Goal: Navigation & Orientation: Find specific page/section

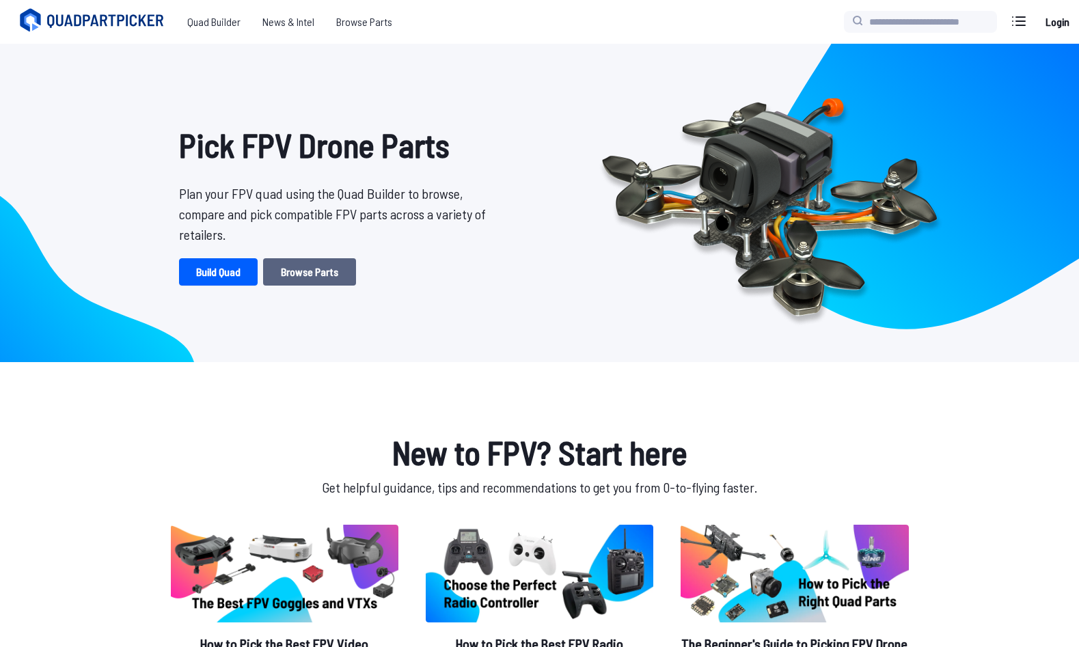
click at [287, 279] on link "Browse Parts" at bounding box center [309, 271] width 93 height 27
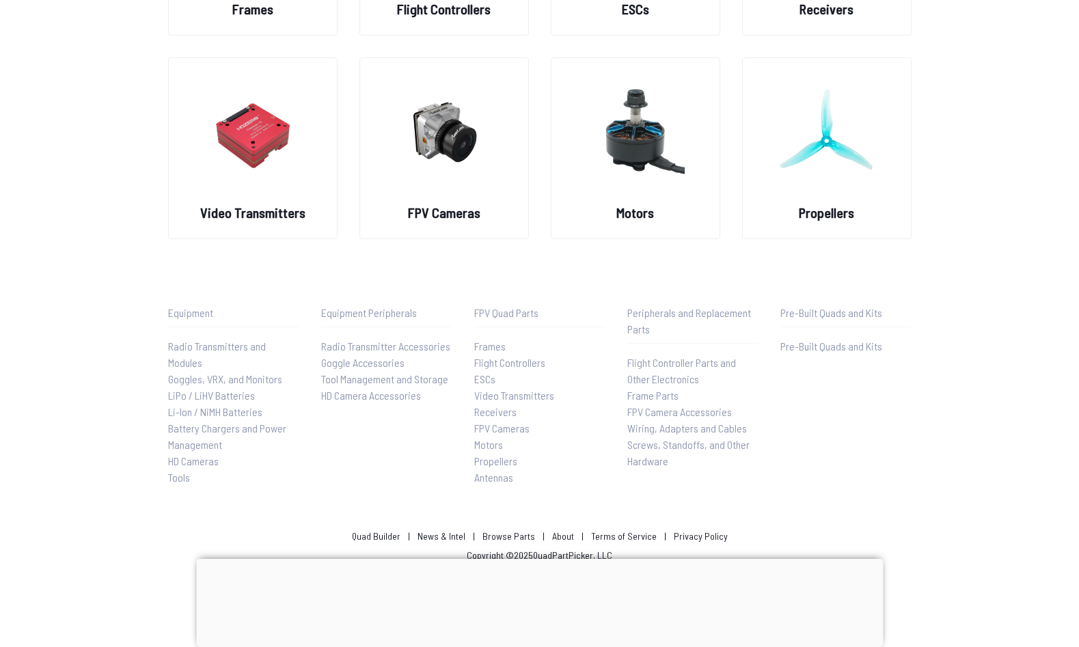
scroll to position [304, 0]
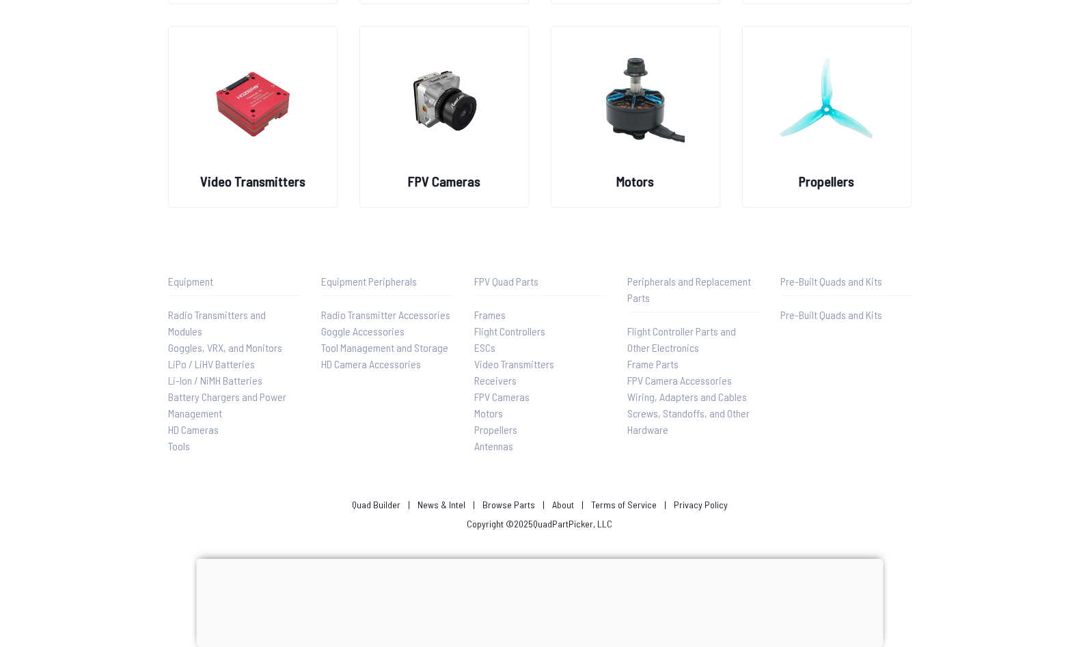
click at [543, 559] on div at bounding box center [539, 559] width 687 height 0
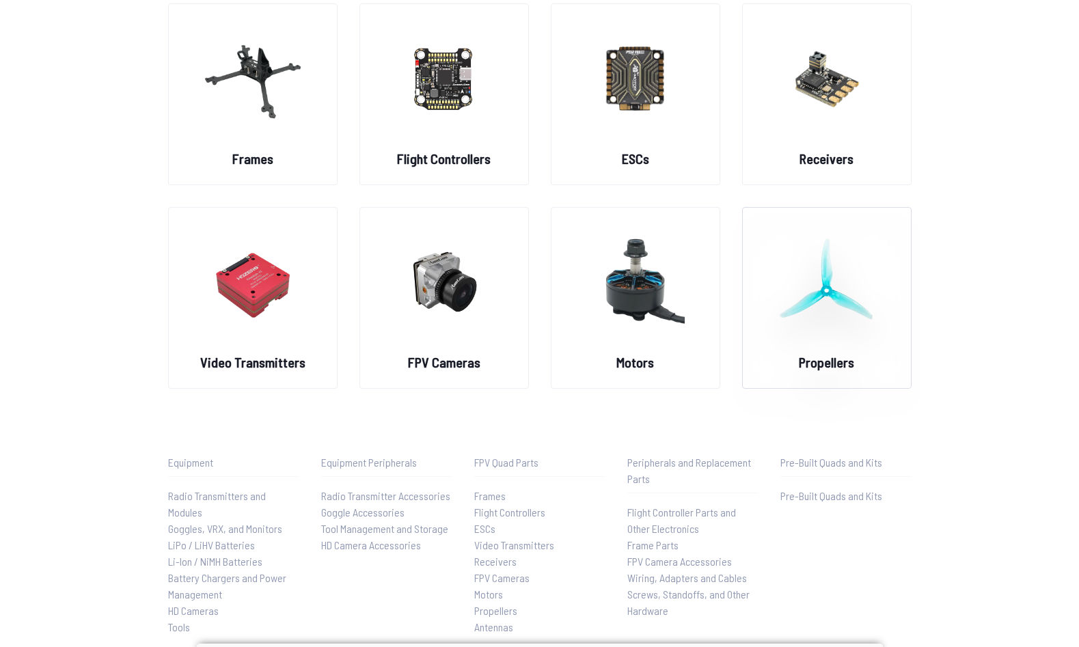
scroll to position [0, 0]
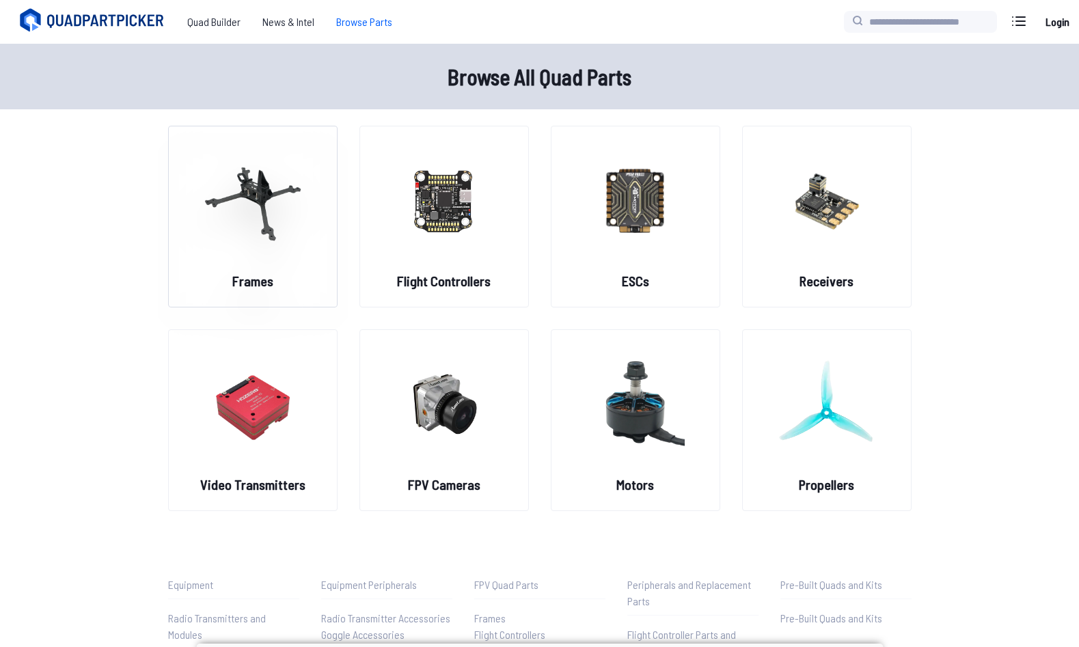
click at [298, 224] on img at bounding box center [253, 200] width 98 height 120
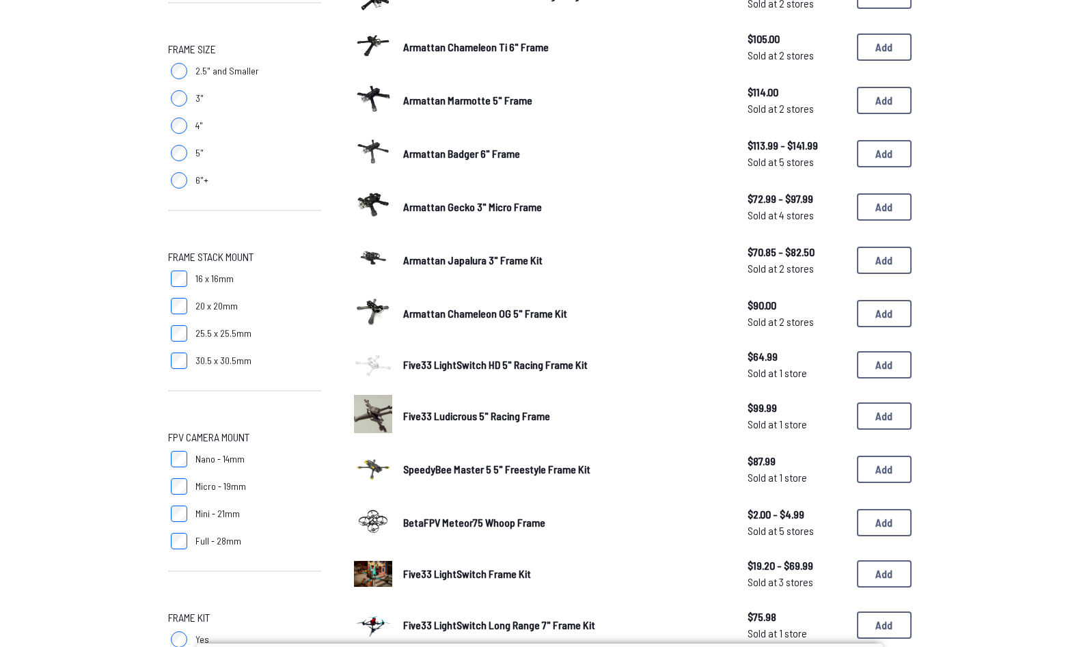
scroll to position [547, 0]
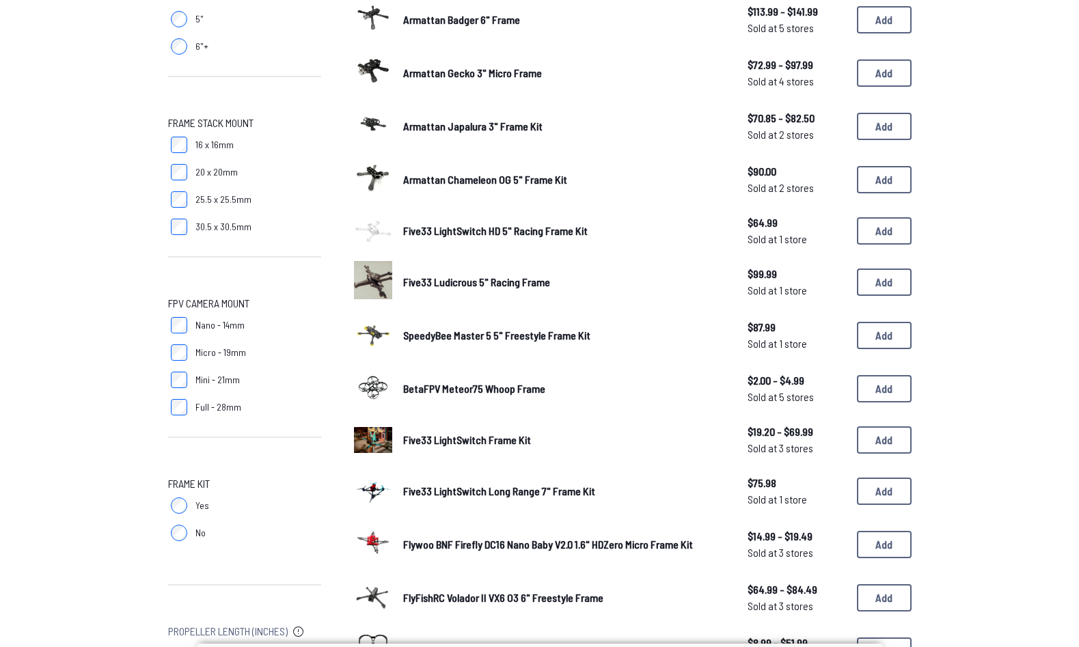
drag, startPoint x: 941, startPoint y: 215, endPoint x: 969, endPoint y: 183, distance: 42.2
click at [969, 183] on div "Frame Type Cinematic Freestyle Long Range Racing Tinywhoop / Micro Ultra-light …" at bounding box center [540, 177] width 875 height 1099
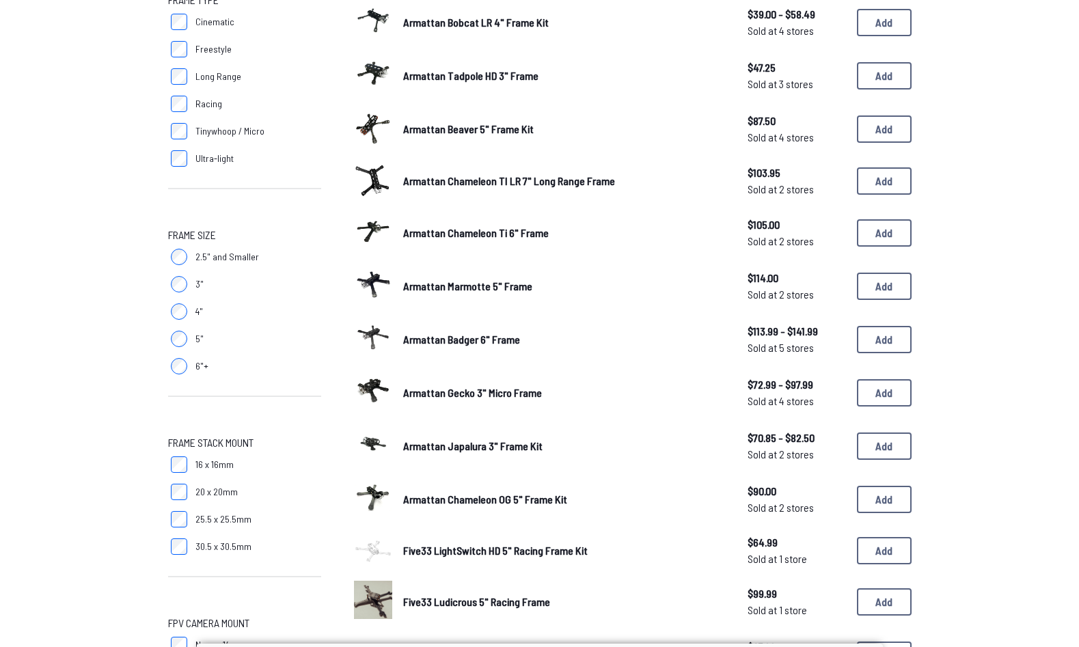
scroll to position [0, 0]
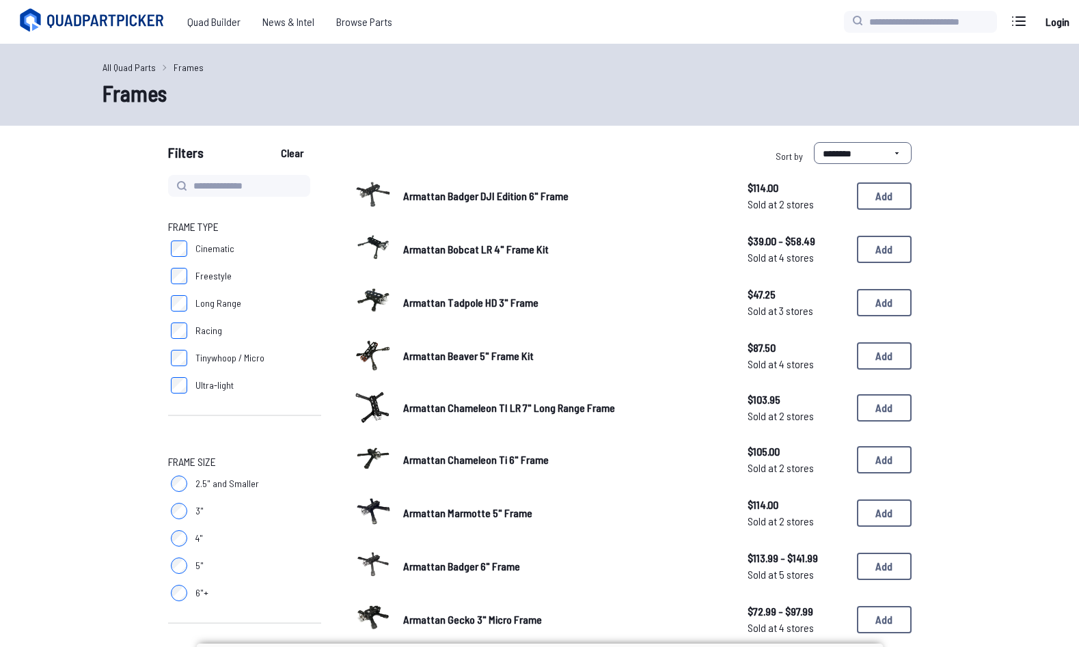
drag, startPoint x: 783, startPoint y: 46, endPoint x: 589, endPoint y: 46, distance: 194.2
click at [1016, 18] on icon at bounding box center [1019, 21] width 22 height 22
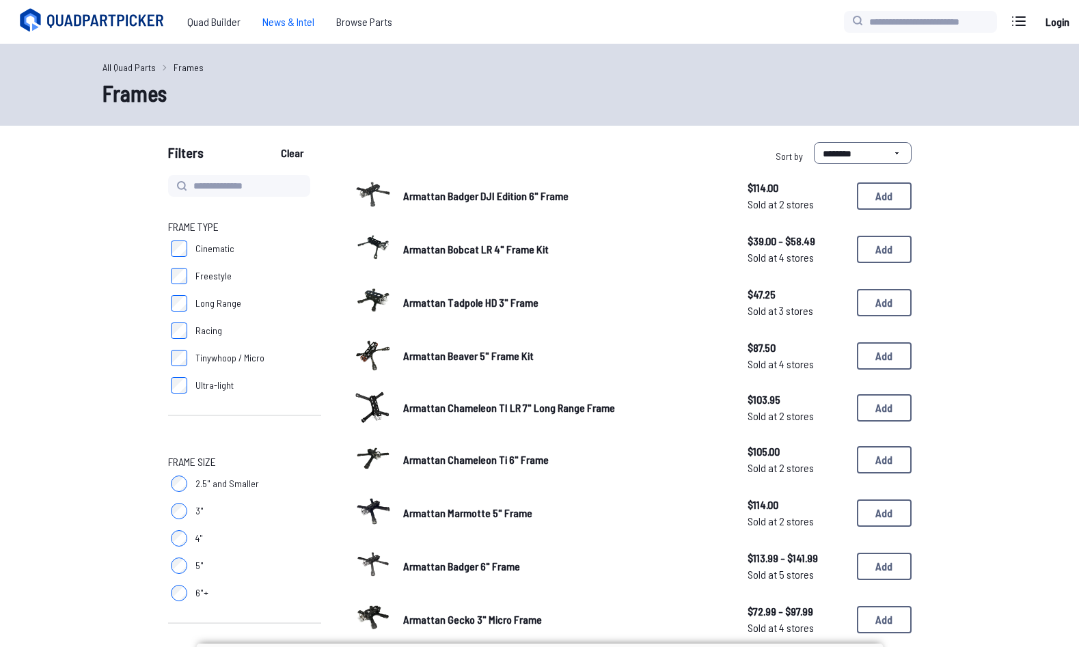
click at [298, 25] on span "News & Intel" at bounding box center [289, 21] width 74 height 27
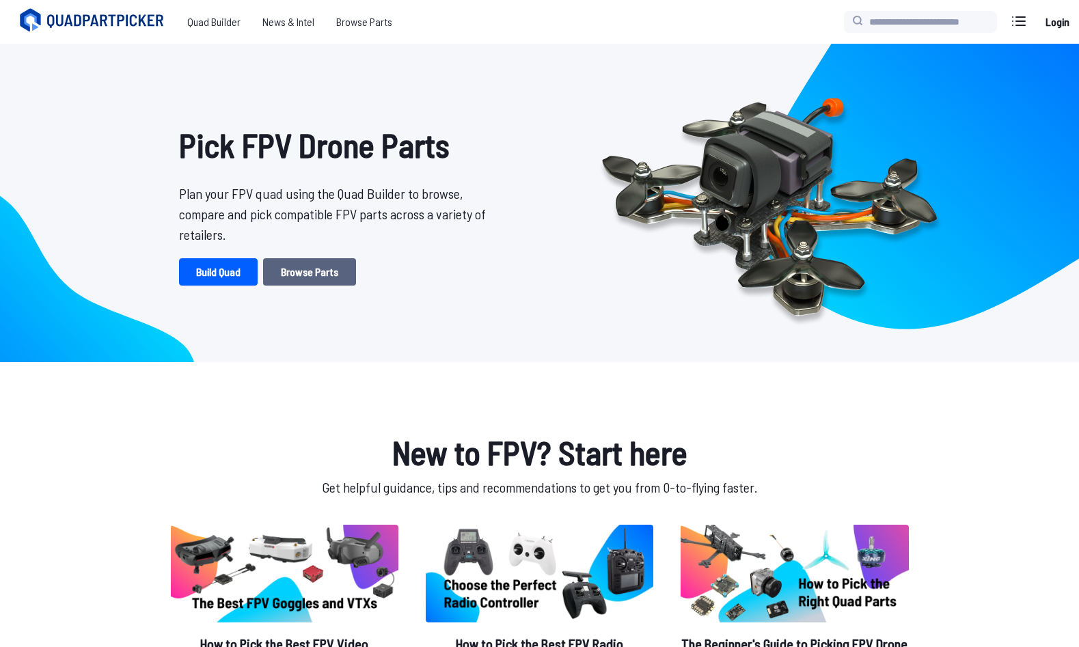
click at [342, 273] on link "Browse Parts" at bounding box center [309, 271] width 93 height 27
